Goal: Task Accomplishment & Management: Complete application form

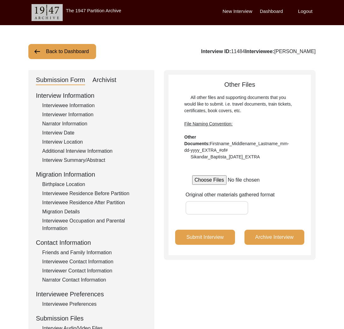
click at [58, 54] on button "Back to Dashboard" at bounding box center [62, 51] width 68 height 15
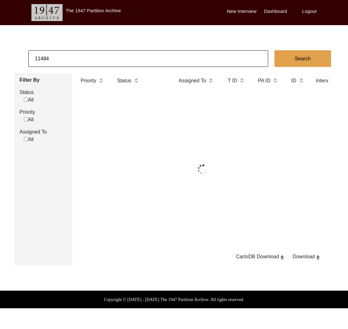
click at [63, 55] on input "11484" at bounding box center [148, 58] width 240 height 17
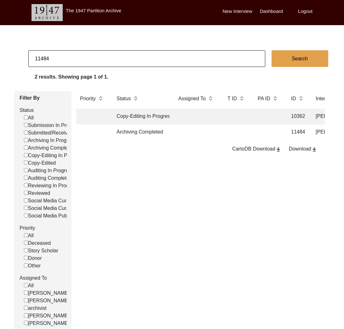
click at [63, 55] on input "11484" at bounding box center [146, 58] width 237 height 17
drag, startPoint x: 46, startPoint y: 60, endPoint x: 80, endPoint y: 64, distance: 33.7
click at [80, 64] on input "11484" at bounding box center [146, 58] width 237 height 17
type input "11482"
checkbox input "false"
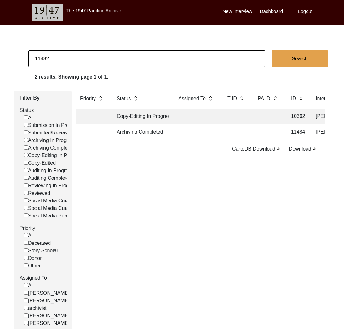
checkbox input "false"
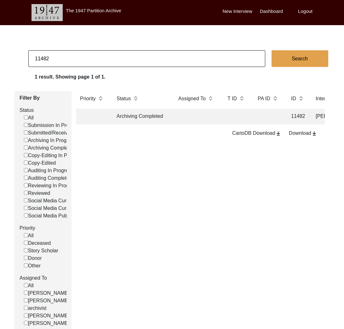
scroll to position [0, 217]
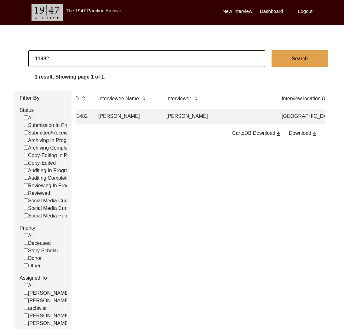
click at [150, 120] on td "[PERSON_NAME]" at bounding box center [125, 117] width 63 height 16
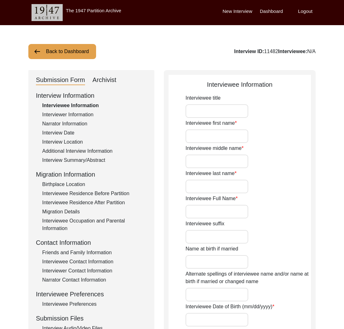
type input "Mr."
type input "[PERSON_NAME]"
type input "Krishnamurthy"
type input "[PERSON_NAME]"
type input "[DATE]"
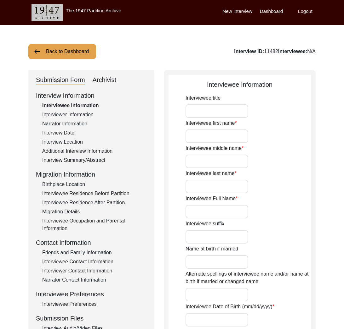
type input "85"
type input "[DEMOGRAPHIC_DATA]"
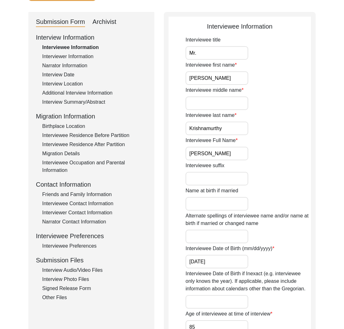
scroll to position [99, 0]
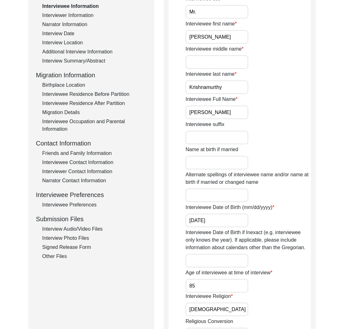
click at [62, 256] on div "Other Files" at bounding box center [94, 257] width 104 height 8
